Goal: Information Seeking & Learning: Learn about a topic

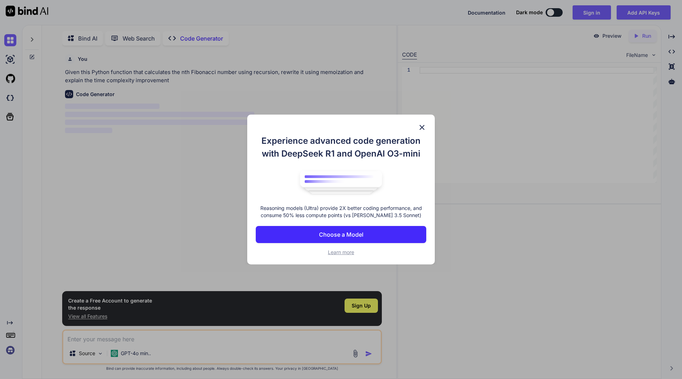
scroll to position [3, 0]
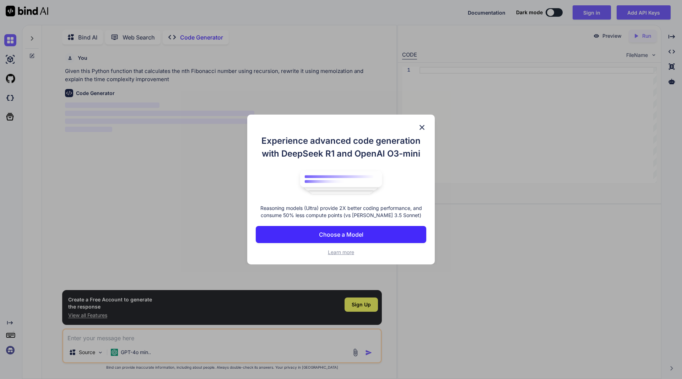
click at [420, 126] on img at bounding box center [422, 127] width 9 height 9
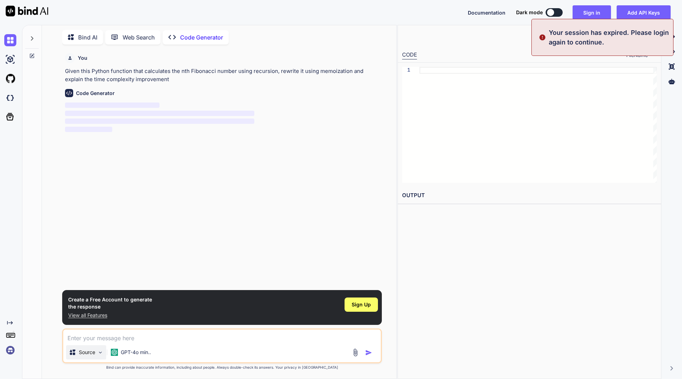
click at [98, 353] on img at bounding box center [100, 352] width 6 height 6
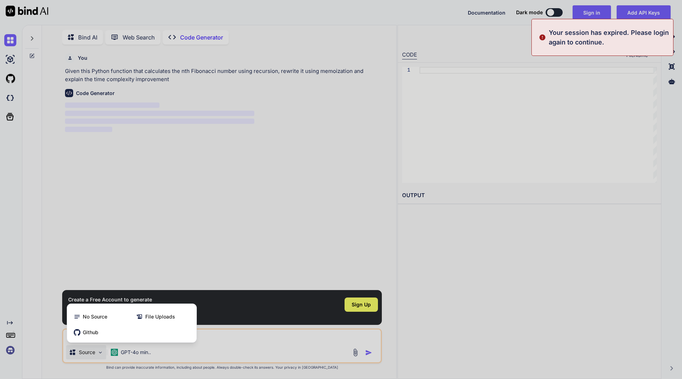
click at [117, 353] on div at bounding box center [341, 189] width 682 height 379
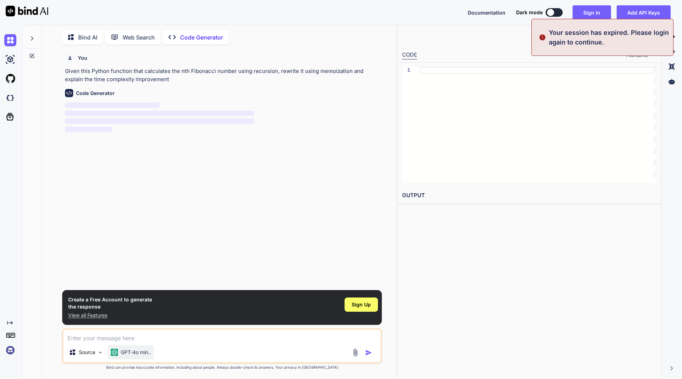
click at [128, 352] on p "GPT-4o min.." at bounding box center [136, 351] width 30 height 7
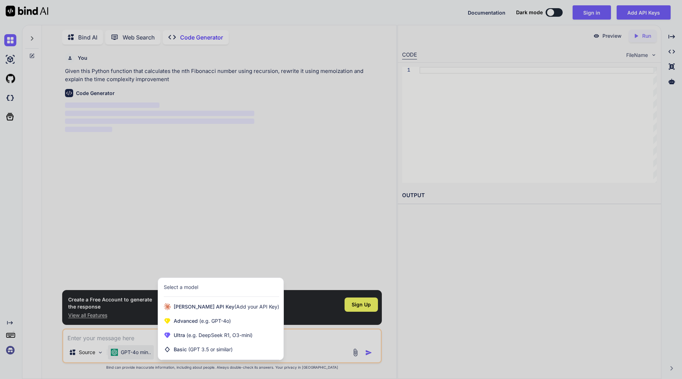
click at [138, 218] on div at bounding box center [341, 189] width 682 height 379
type textarea "x"
